Goal: Check status: Check status

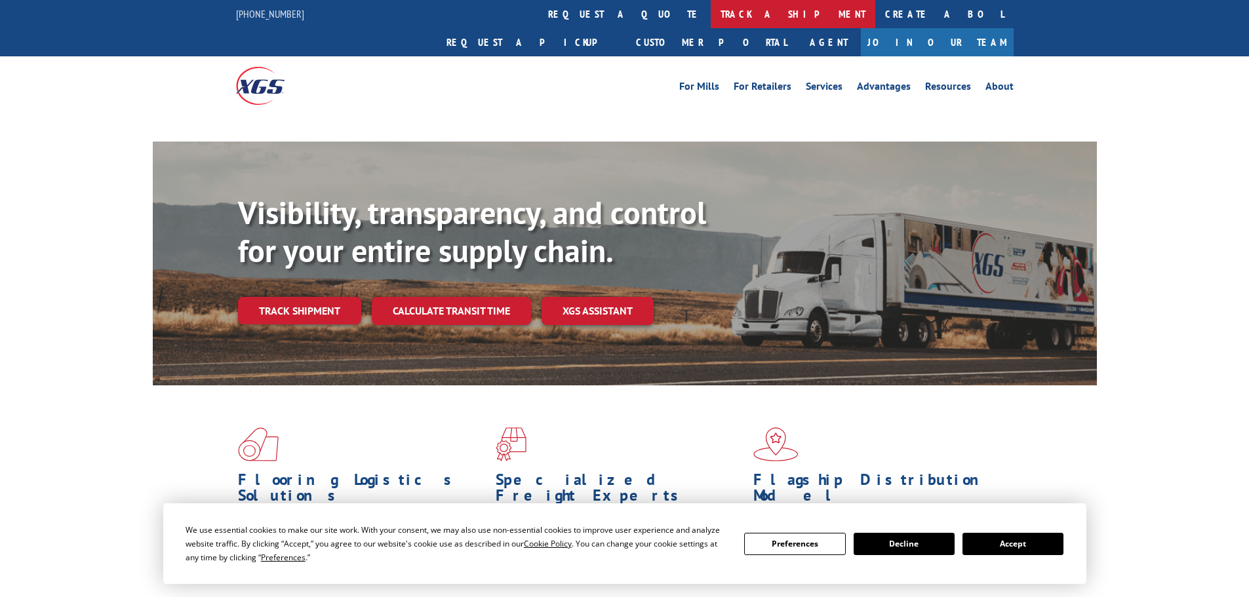
click at [711, 11] on link "track a shipment" at bounding box center [793, 14] width 165 height 28
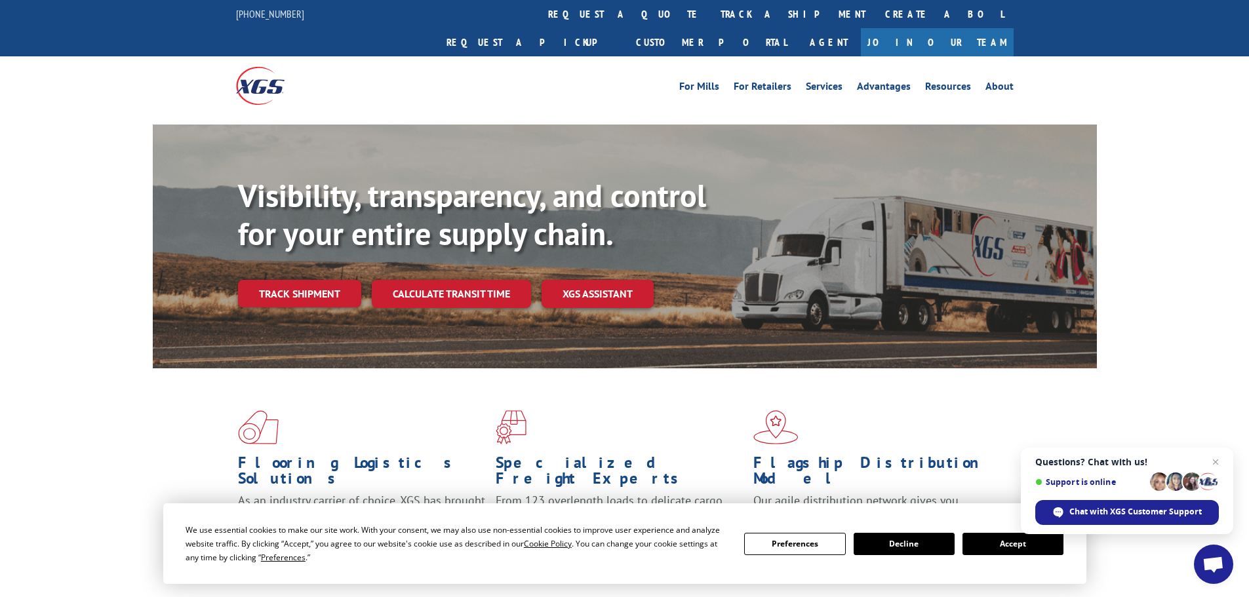
click at [1009, 537] on button "Accept" at bounding box center [1012, 544] width 101 height 22
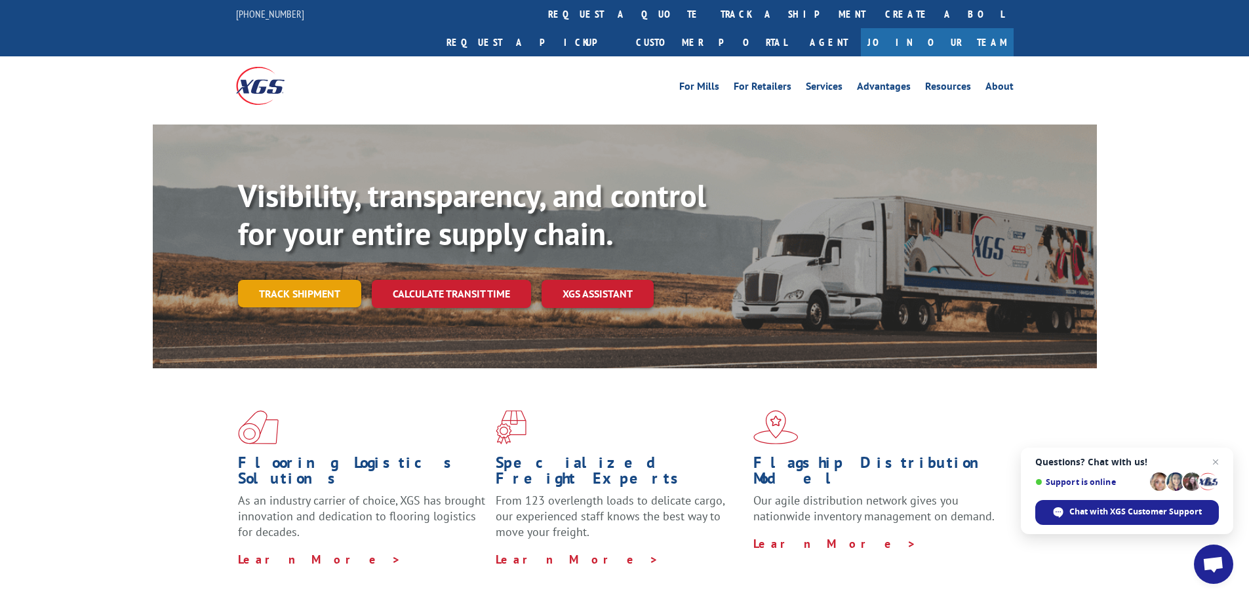
click at [313, 280] on link "Track shipment" at bounding box center [299, 294] width 123 height 28
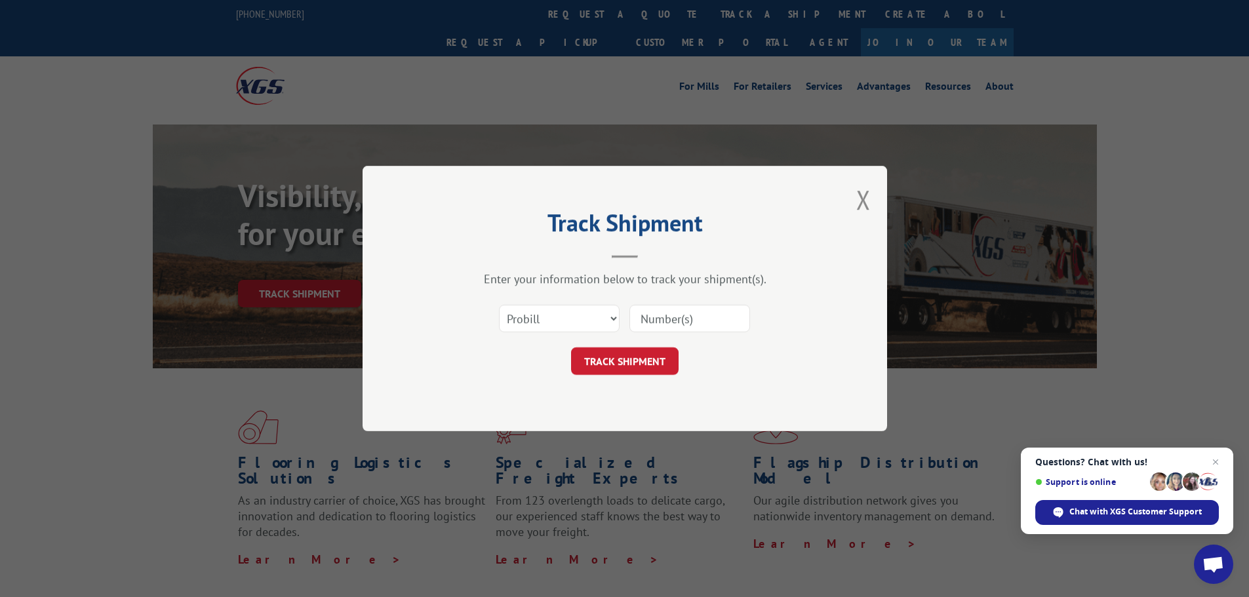
click at [682, 321] on input at bounding box center [689, 319] width 121 height 28
paste input "17520907"
type input "17520907"
click at [648, 353] on button "TRACK SHIPMENT" at bounding box center [624, 361] width 107 height 28
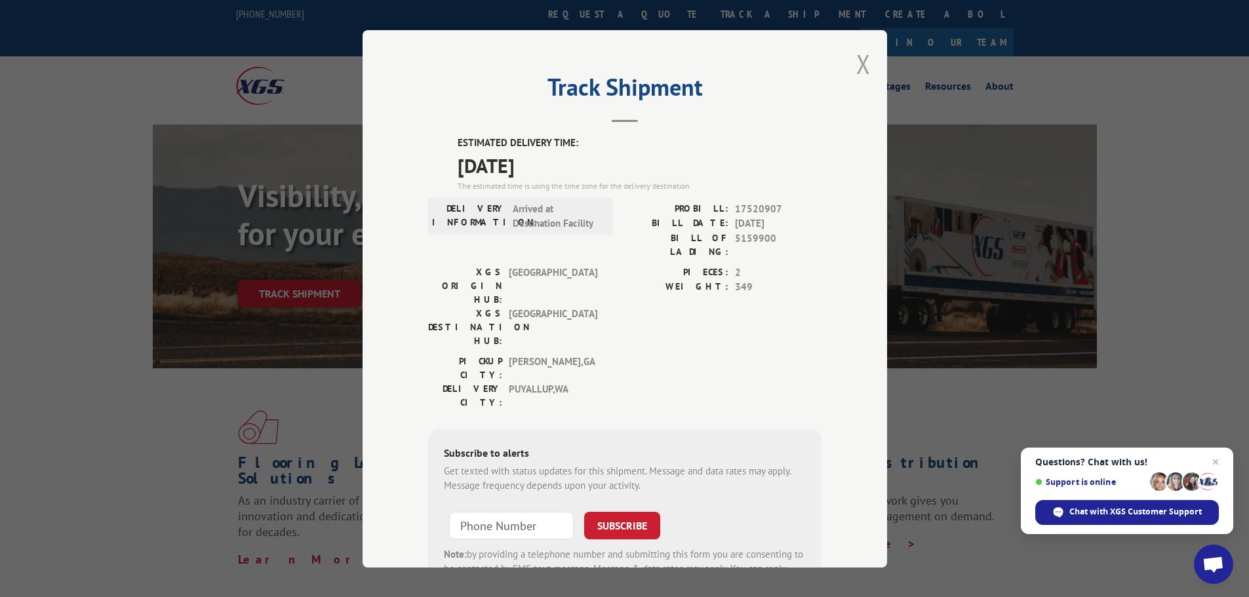
click at [856, 66] on button "Close modal" at bounding box center [863, 64] width 14 height 35
